Goal: Check status: Check status

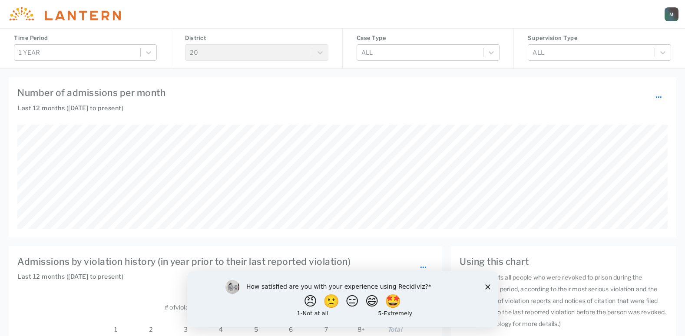
click at [486, 282] on div "How satisfied are you with your experience using Recidiviz? 😠 🙁 😑 😄 🤩 1 - Not a…" at bounding box center [342, 299] width 311 height 56
click at [486, 283] on div "How satisfied are you with your experience using Recidiviz? 😠 🙁 😑 😄 🤩 1 - Not a…" at bounding box center [342, 299] width 311 height 56
click at [487, 287] on polygon "Close survey" at bounding box center [487, 286] width 5 height 5
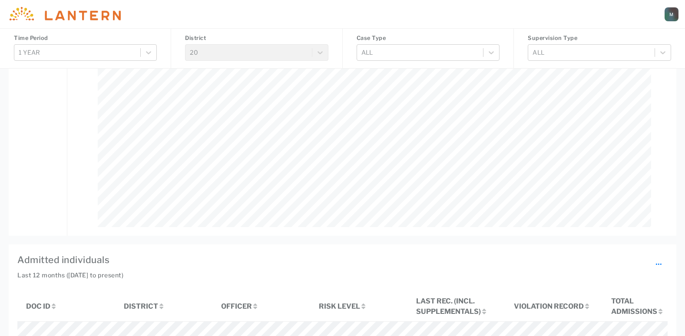
scroll to position [782, 0]
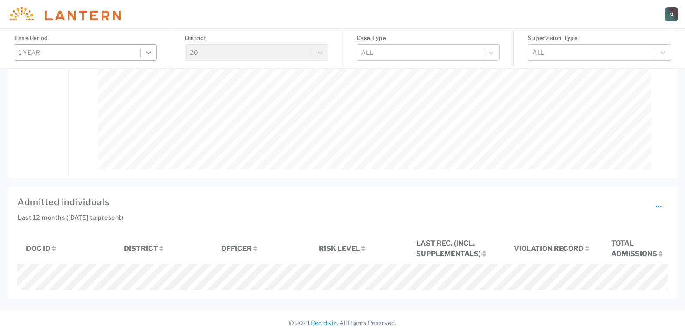
click at [150, 56] on icon at bounding box center [148, 52] width 9 height 9
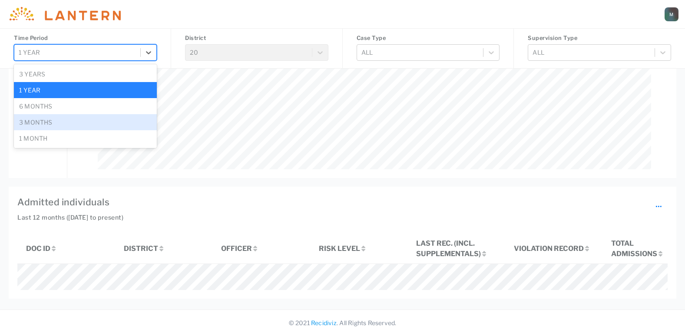
click at [101, 124] on div "3 months" at bounding box center [85, 122] width 143 height 16
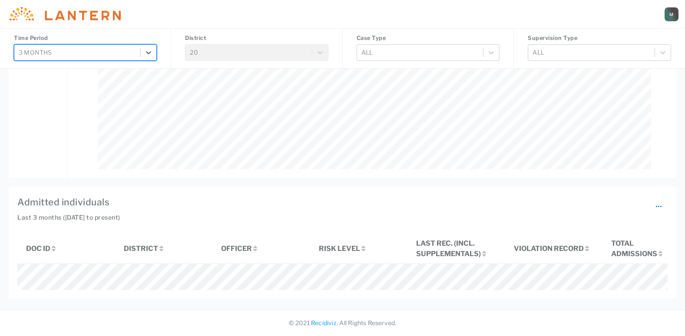
scroll to position [739, 0]
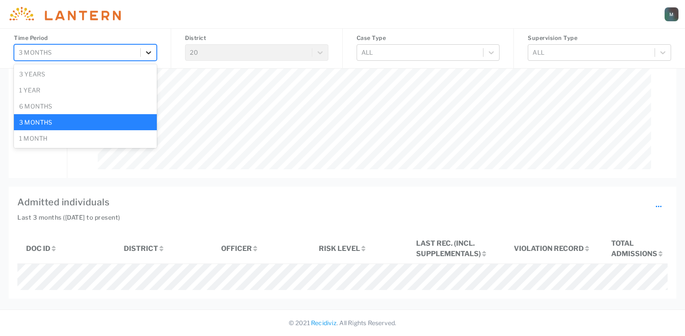
click at [153, 57] on div at bounding box center [149, 53] width 16 height 16
click at [100, 133] on div "1 month" at bounding box center [85, 138] width 143 height 16
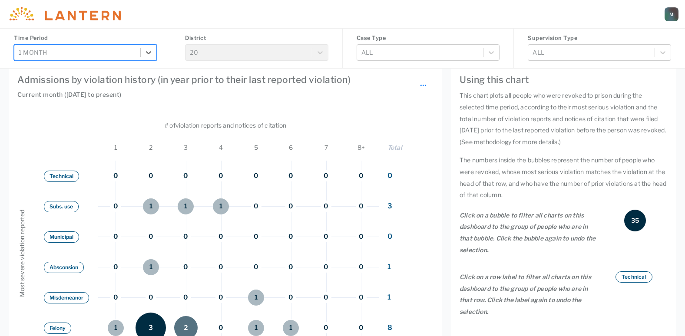
scroll to position [139, 0]
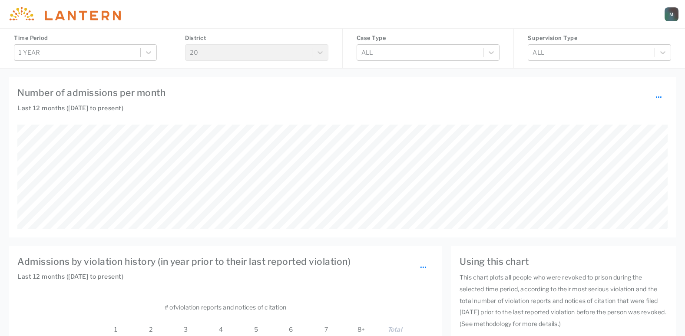
scroll to position [202, 553]
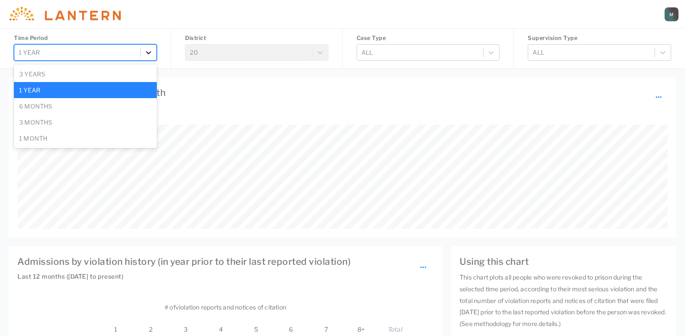
click at [151, 49] on icon at bounding box center [148, 52] width 9 height 9
click at [98, 129] on div "3 months" at bounding box center [85, 122] width 143 height 16
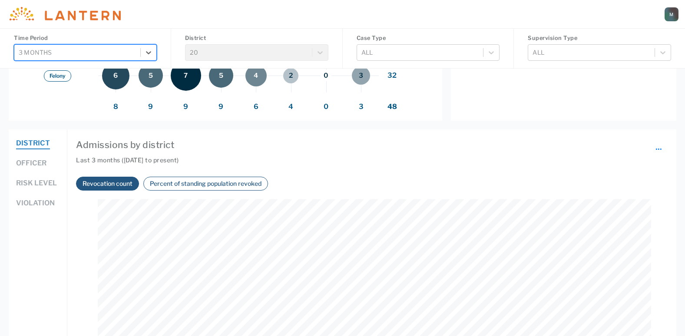
scroll to position [521, 0]
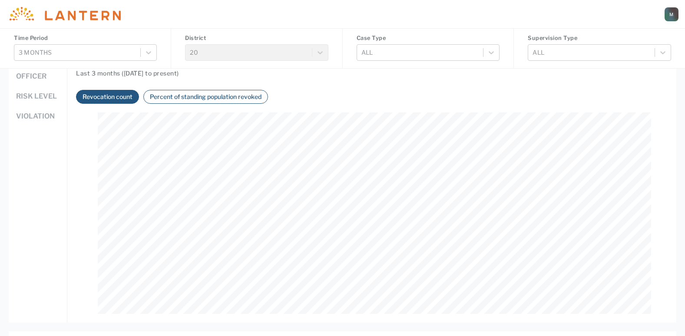
click at [34, 76] on button "Officer" at bounding box center [31, 76] width 30 height 11
click at [150, 50] on icon at bounding box center [148, 52] width 9 height 9
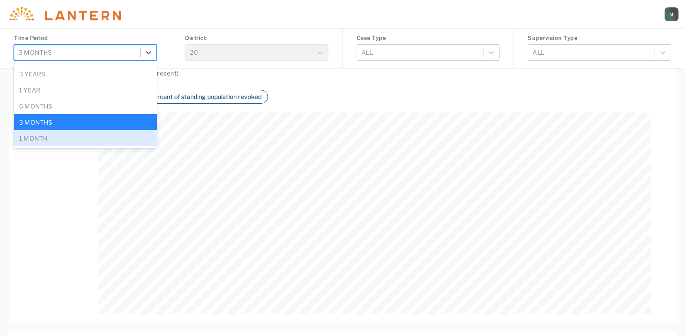
click at [100, 139] on div "1 month" at bounding box center [85, 138] width 143 height 16
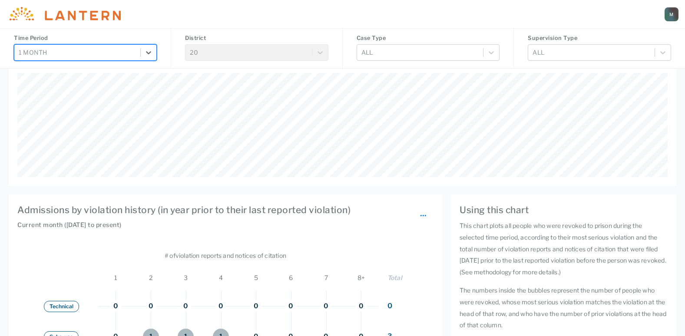
scroll to position [0, 0]
